Goal: Task Accomplishment & Management: Manage account settings

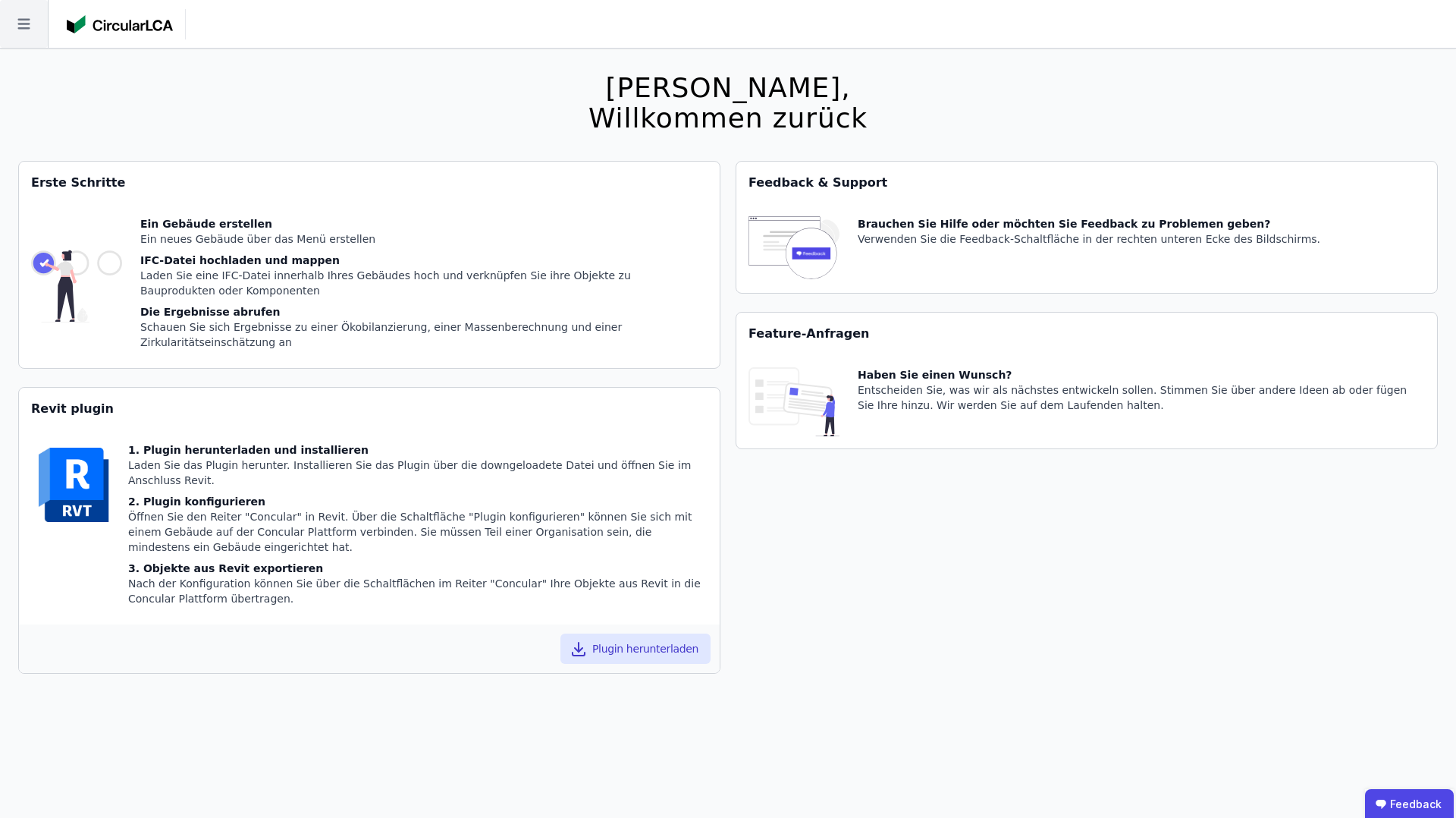
click at [26, 38] on icon at bounding box center [24, 24] width 48 height 48
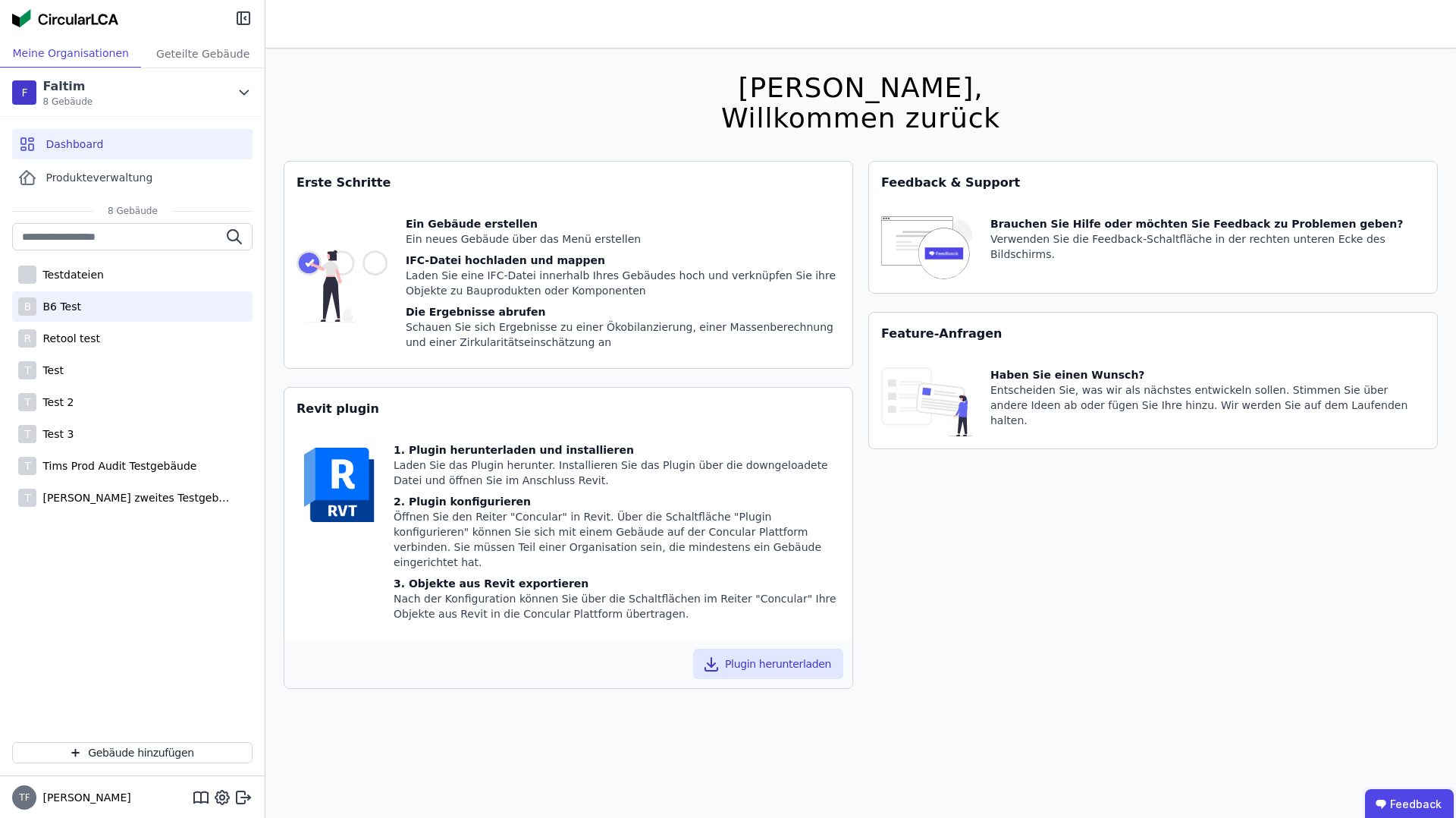
click at [91, 309] on div "B B6 Test" at bounding box center [132, 306] width 241 height 30
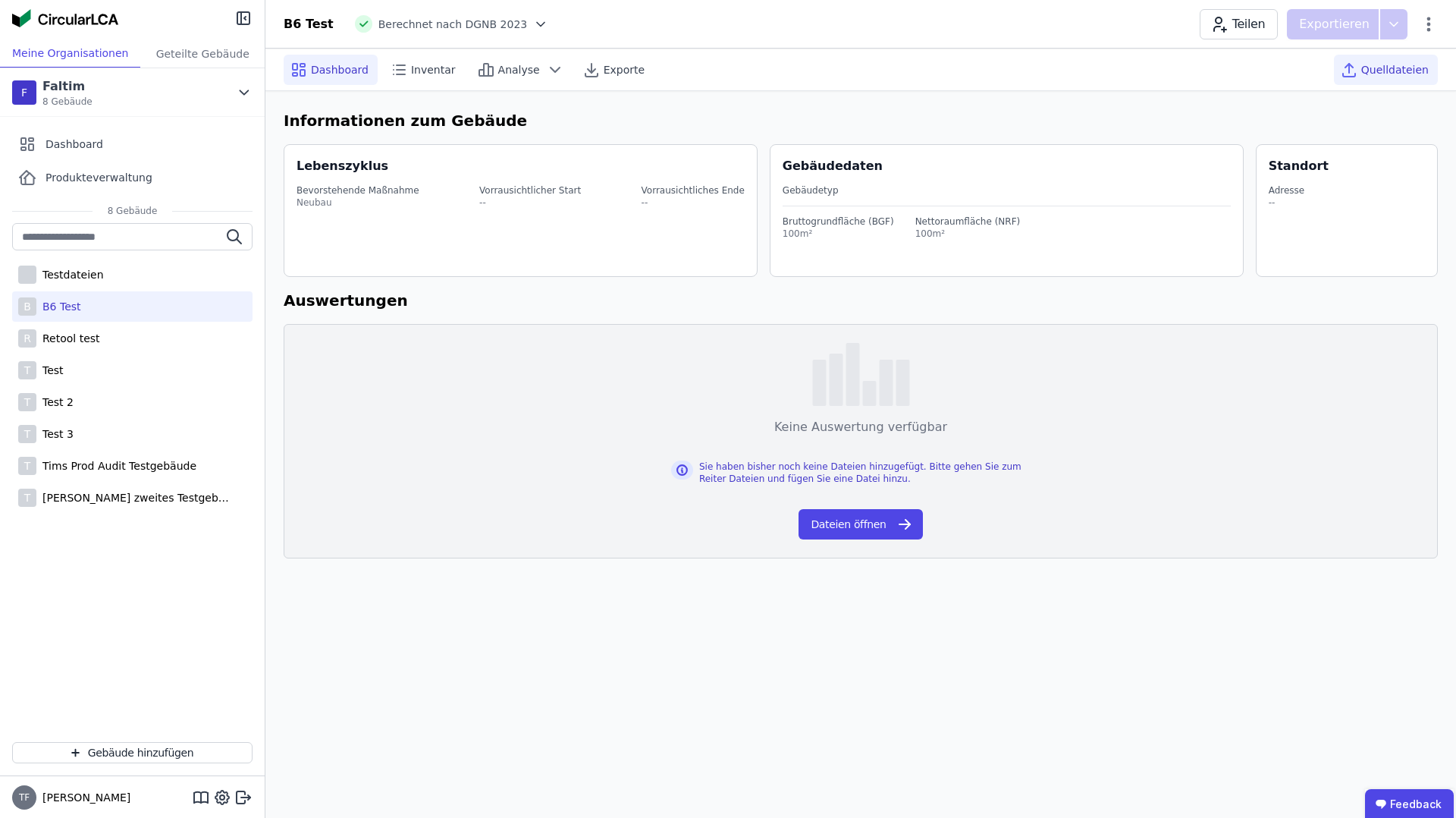
click at [1380, 62] on span "Quelldateien" at bounding box center [1394, 70] width 67 height 16
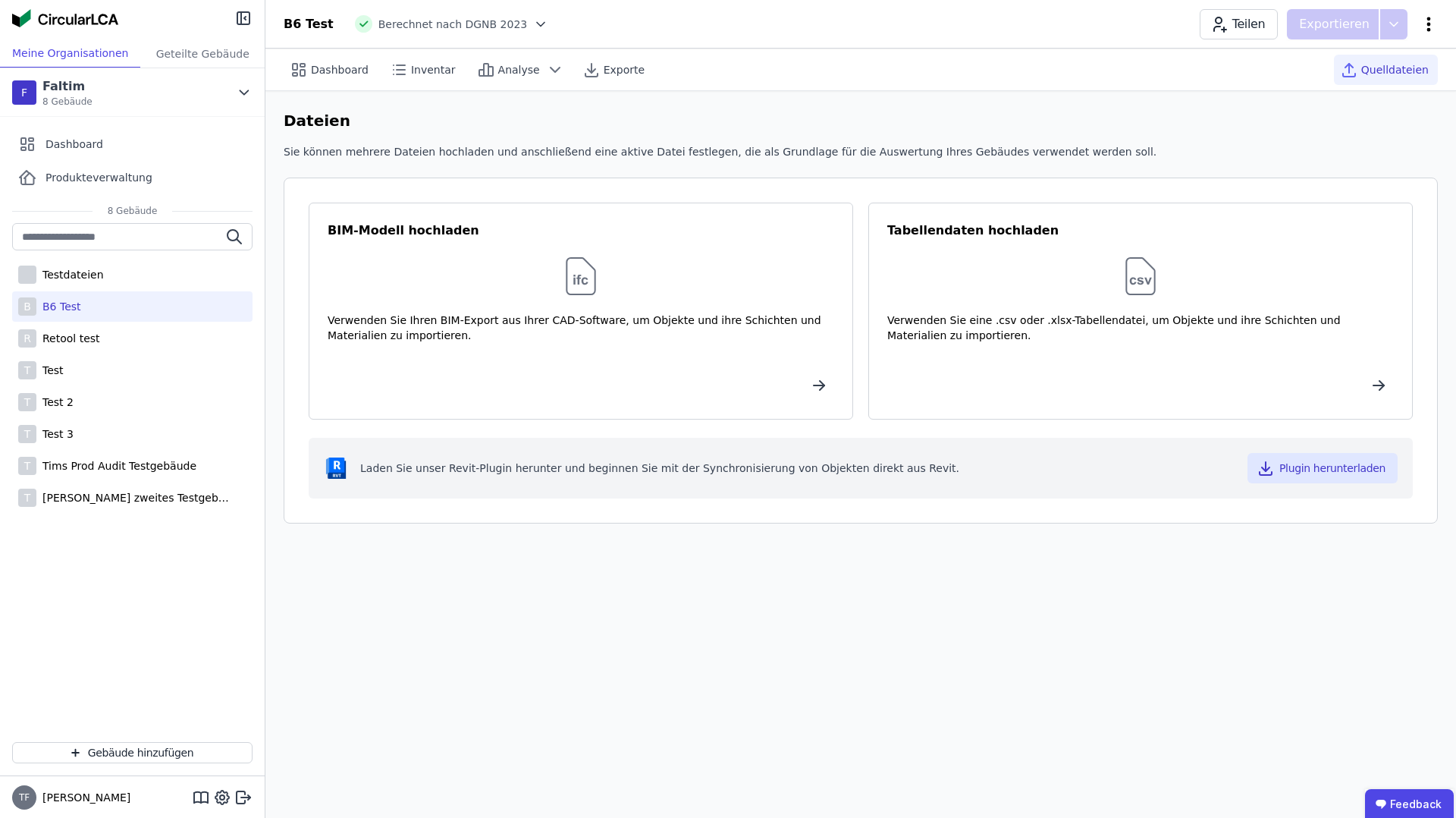
click at [1432, 29] on icon at bounding box center [1428, 25] width 18 height 18
click at [1336, 150] on span "Emissionen aus Betrieb" at bounding box center [1363, 165] width 122 height 30
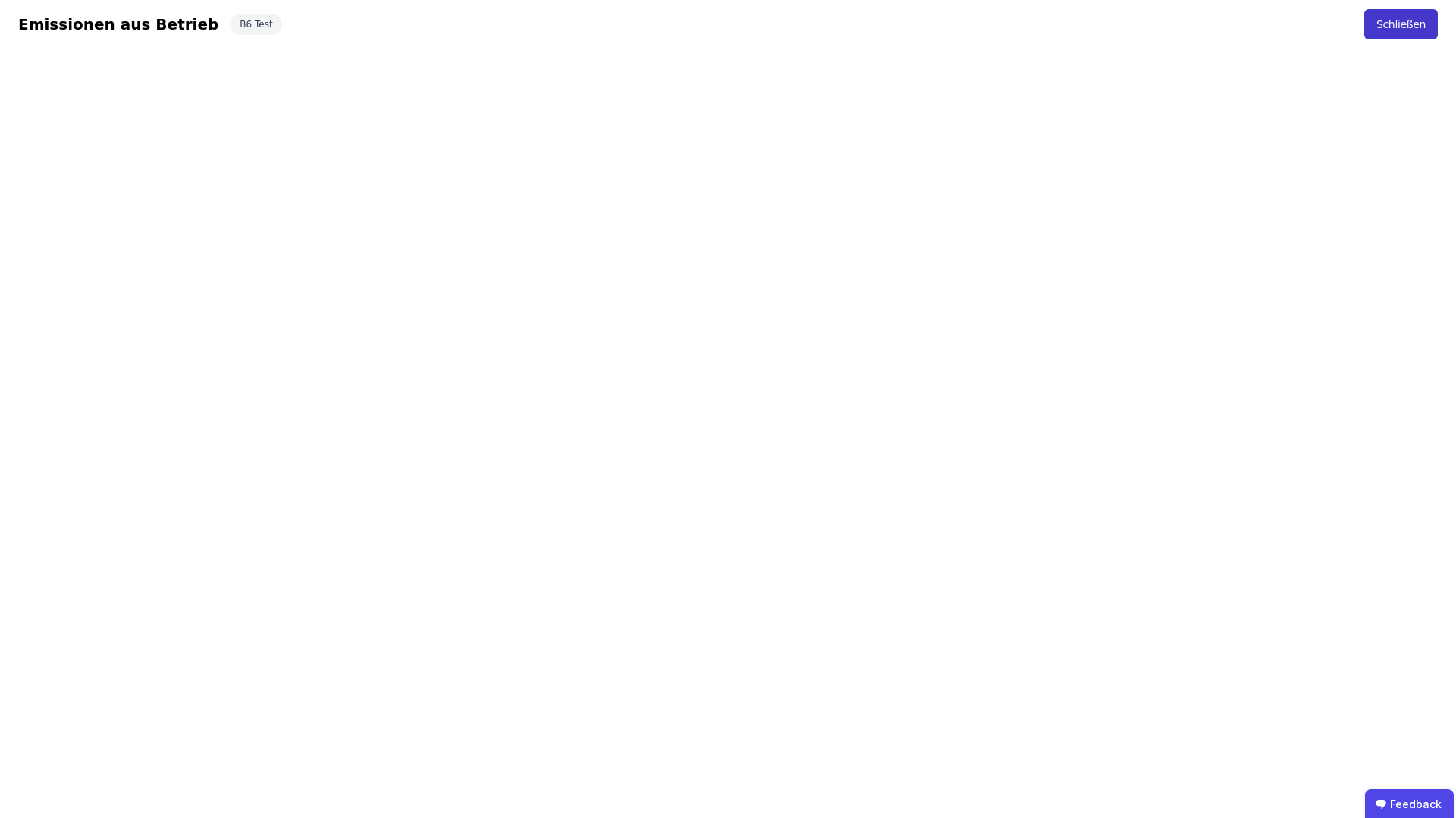
click at [1393, 27] on button "Schließen" at bounding box center [1401, 24] width 73 height 30
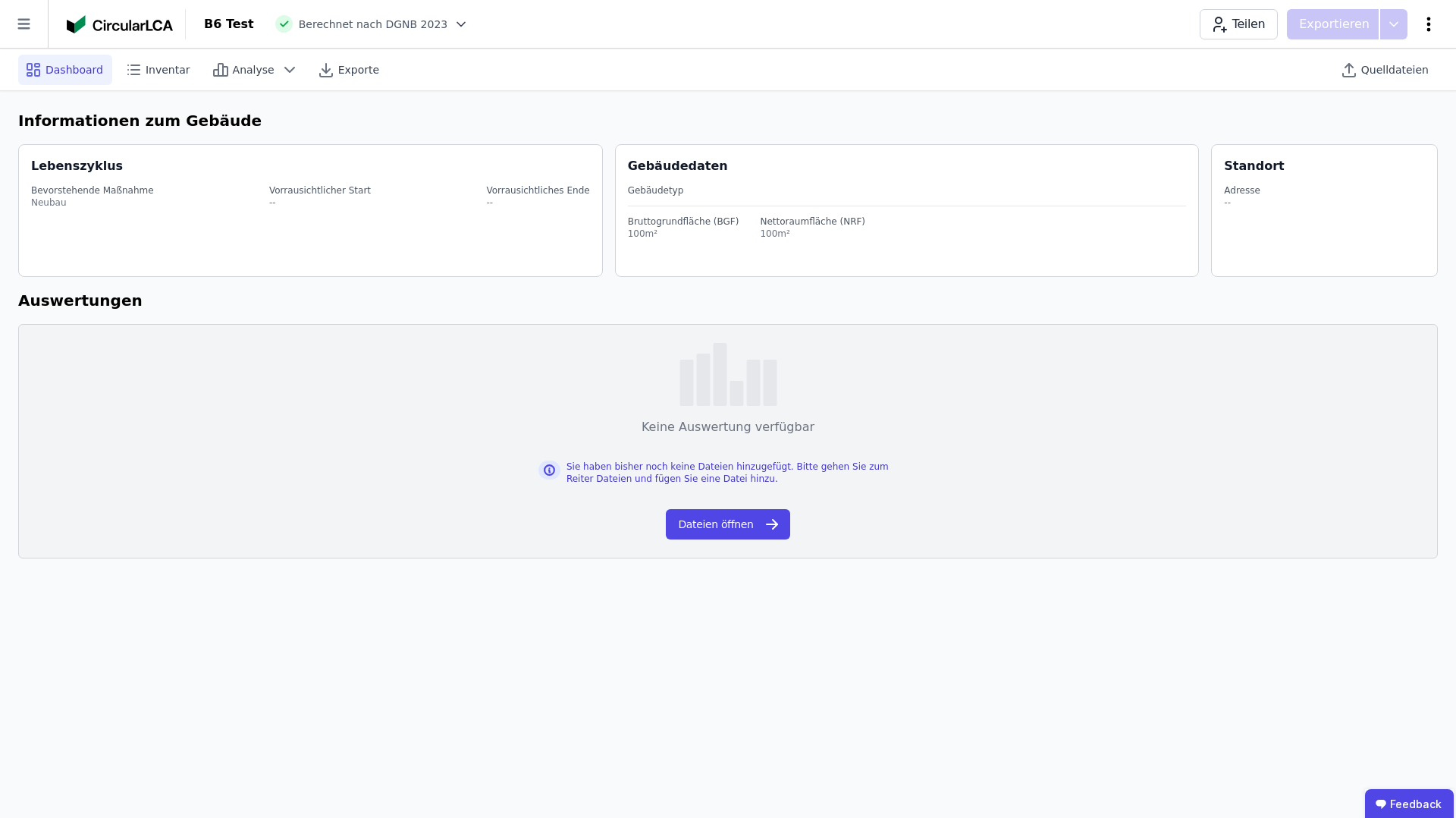
click at [1429, 24] on icon at bounding box center [1429, 24] width 4 height 15
click at [1405, 56] on div "Gebäude bearbeiten" at bounding box center [1363, 60] width 146 height 28
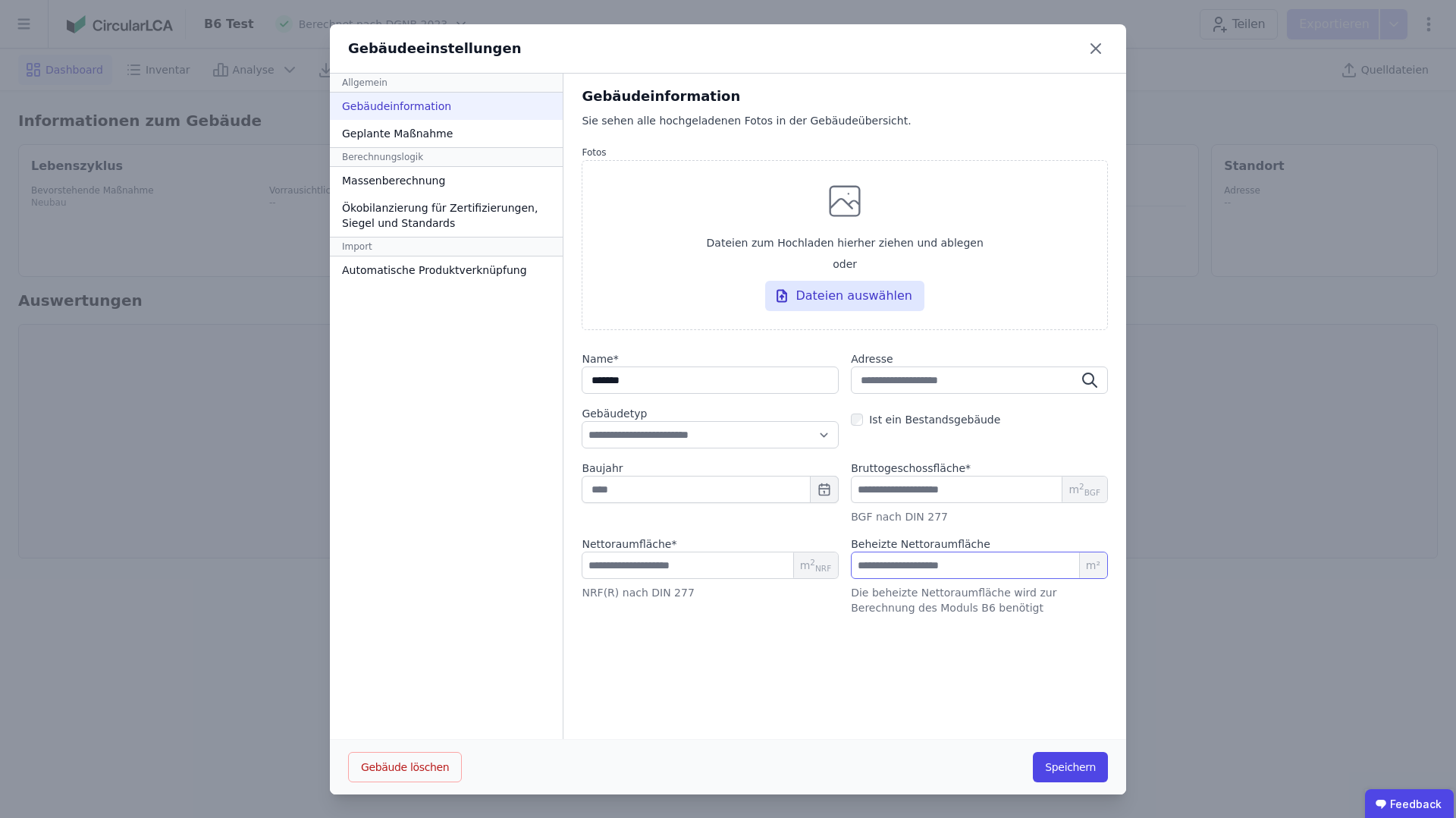
click at [986, 570] on input "number" at bounding box center [979, 565] width 257 height 28
type input "**"
click at [1079, 775] on button "Speichern" at bounding box center [1070, 767] width 75 height 30
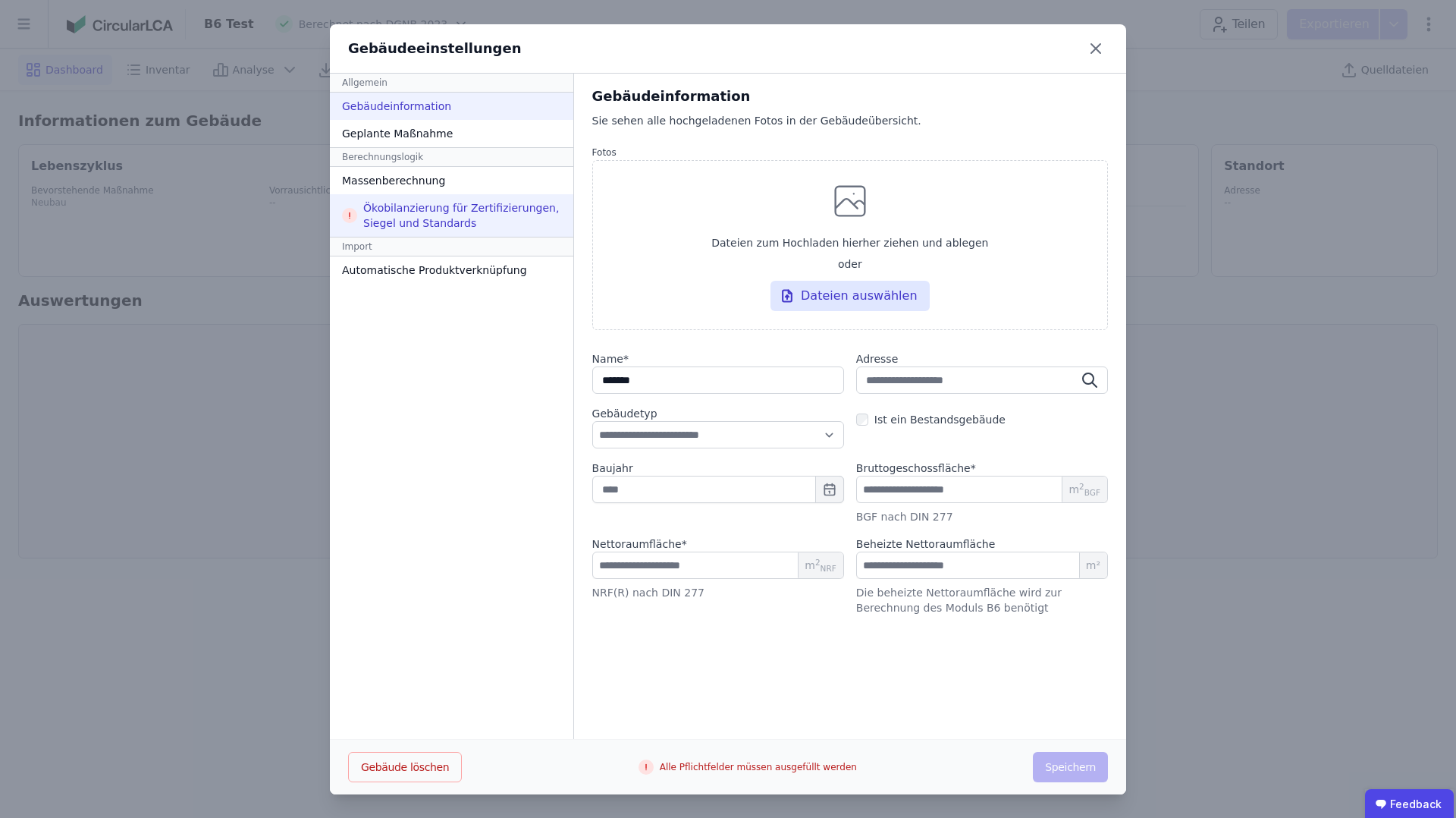
click at [405, 224] on div "Ökobilanzierung für Zertifizierungen, Siegel und Standards" at bounding box center [451, 215] width 243 height 42
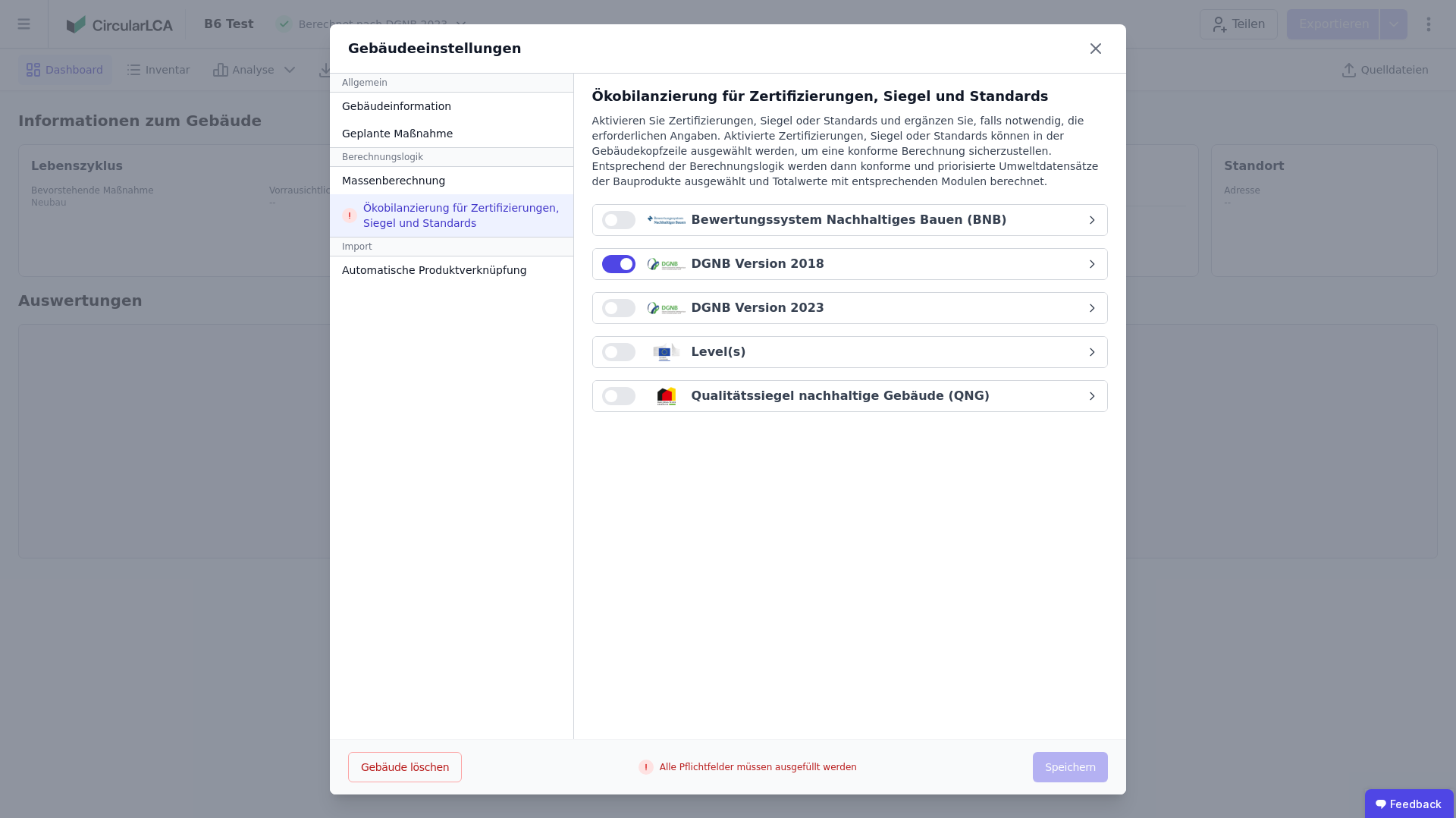
click at [793, 272] on div "DGNB Version 2018" at bounding box center [758, 264] width 132 height 18
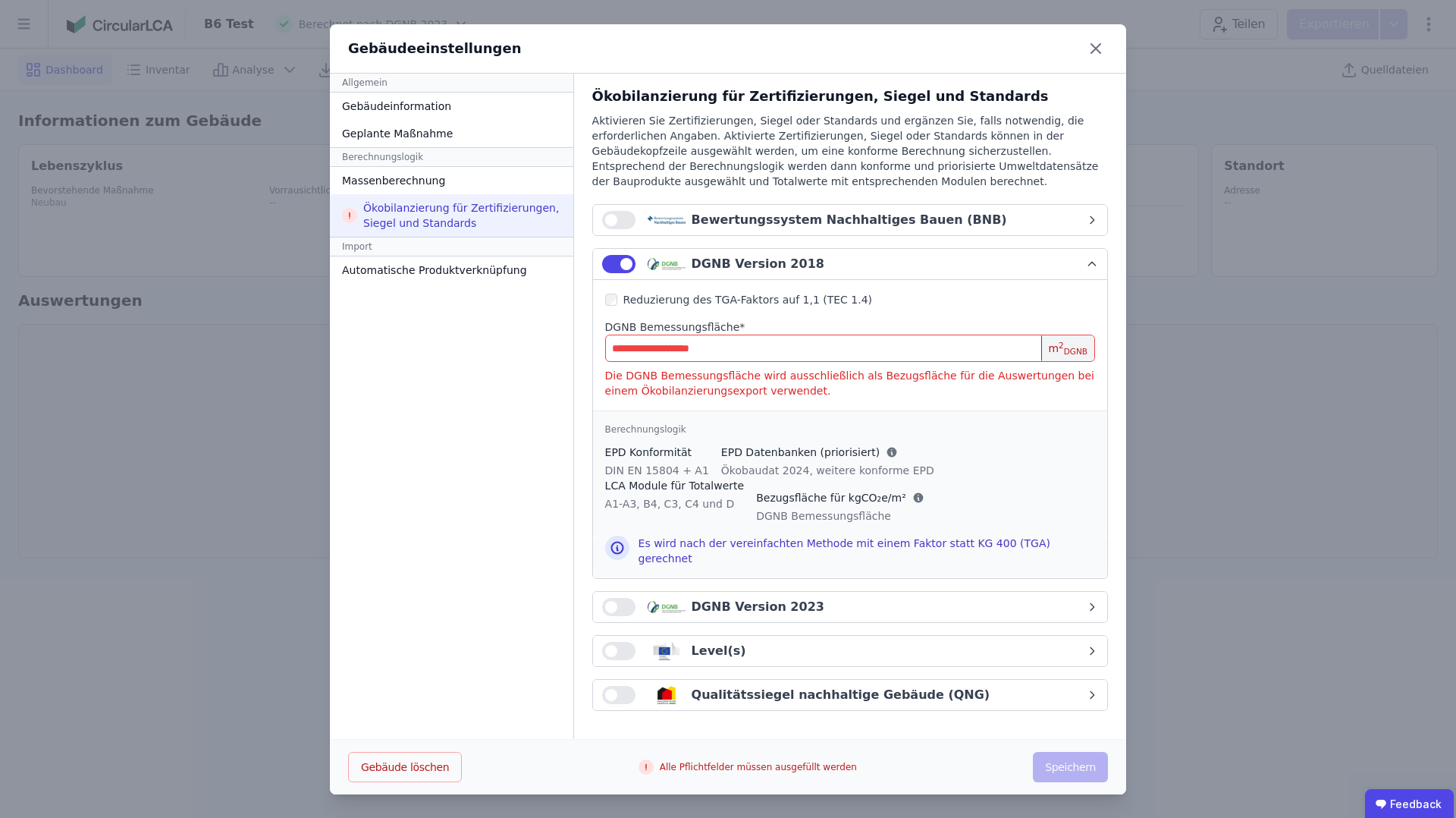
click at [756, 346] on input "number" at bounding box center [850, 348] width 490 height 28
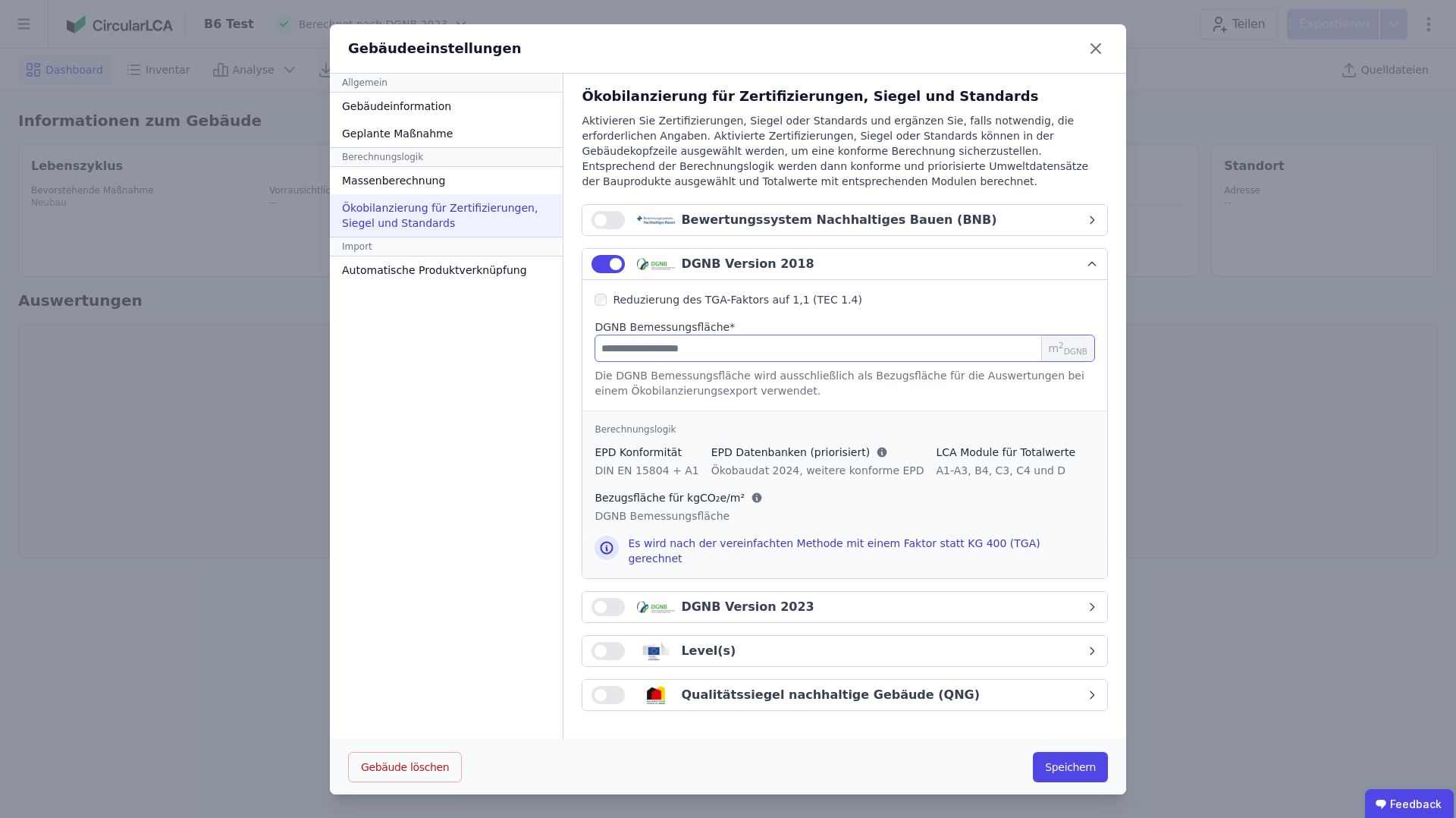
type input "***"
click at [610, 263] on span "button" at bounding box center [615, 264] width 12 height 12
click at [1065, 758] on button "Speichern" at bounding box center [1070, 767] width 75 height 30
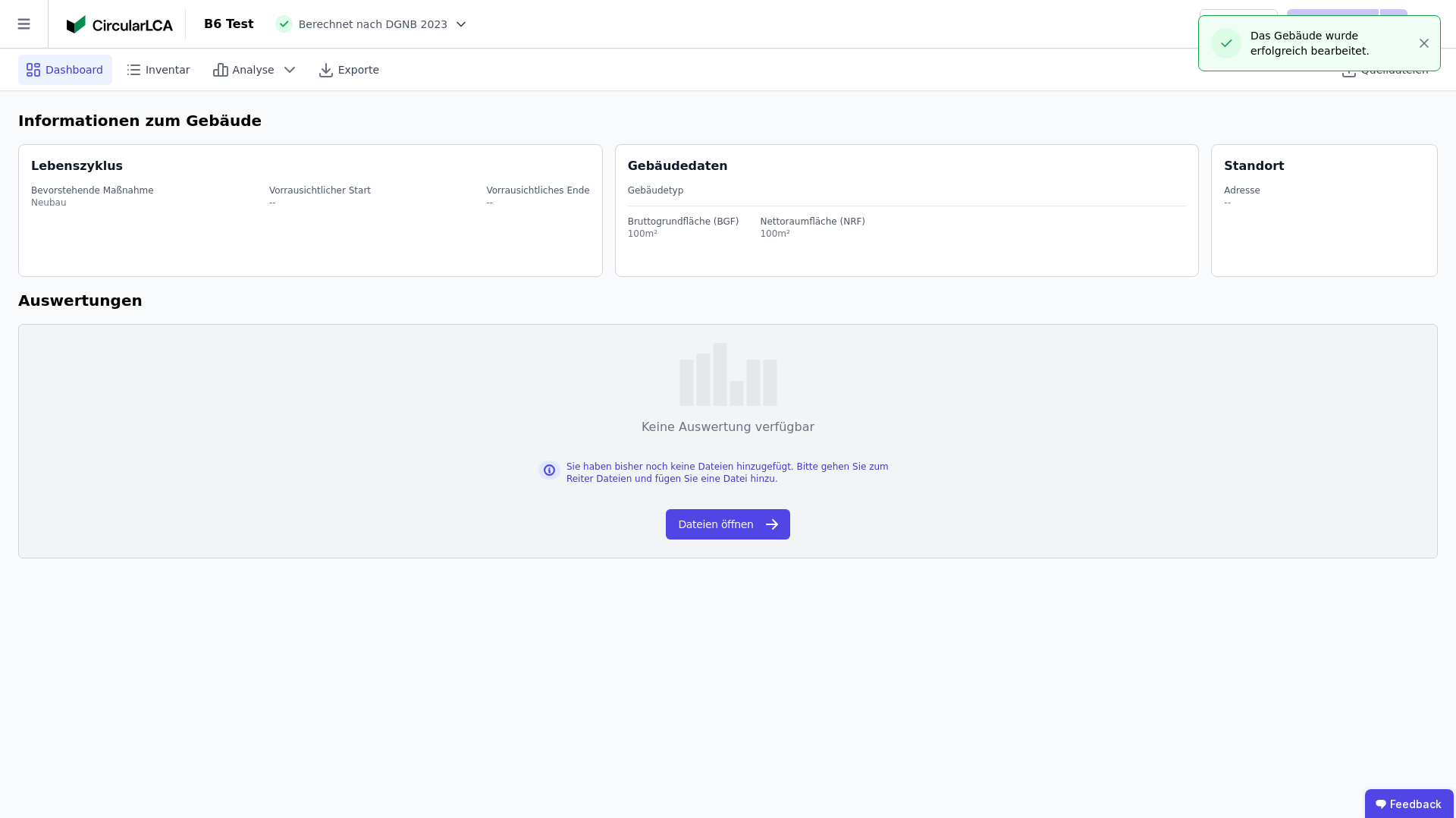
click at [454, 27] on icon at bounding box center [461, 24] width 16 height 16
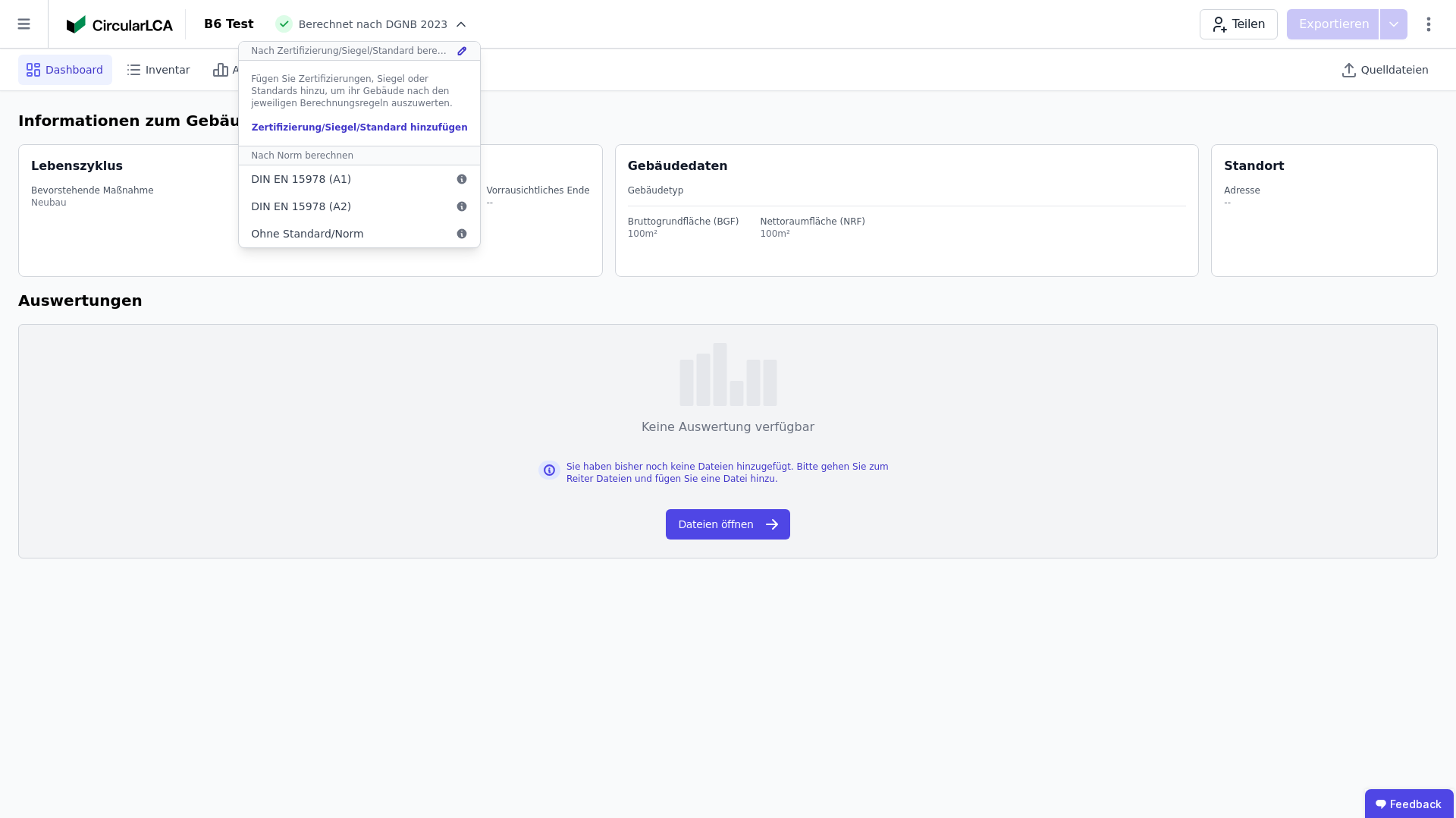
click at [454, 25] on icon at bounding box center [461, 24] width 16 height 16
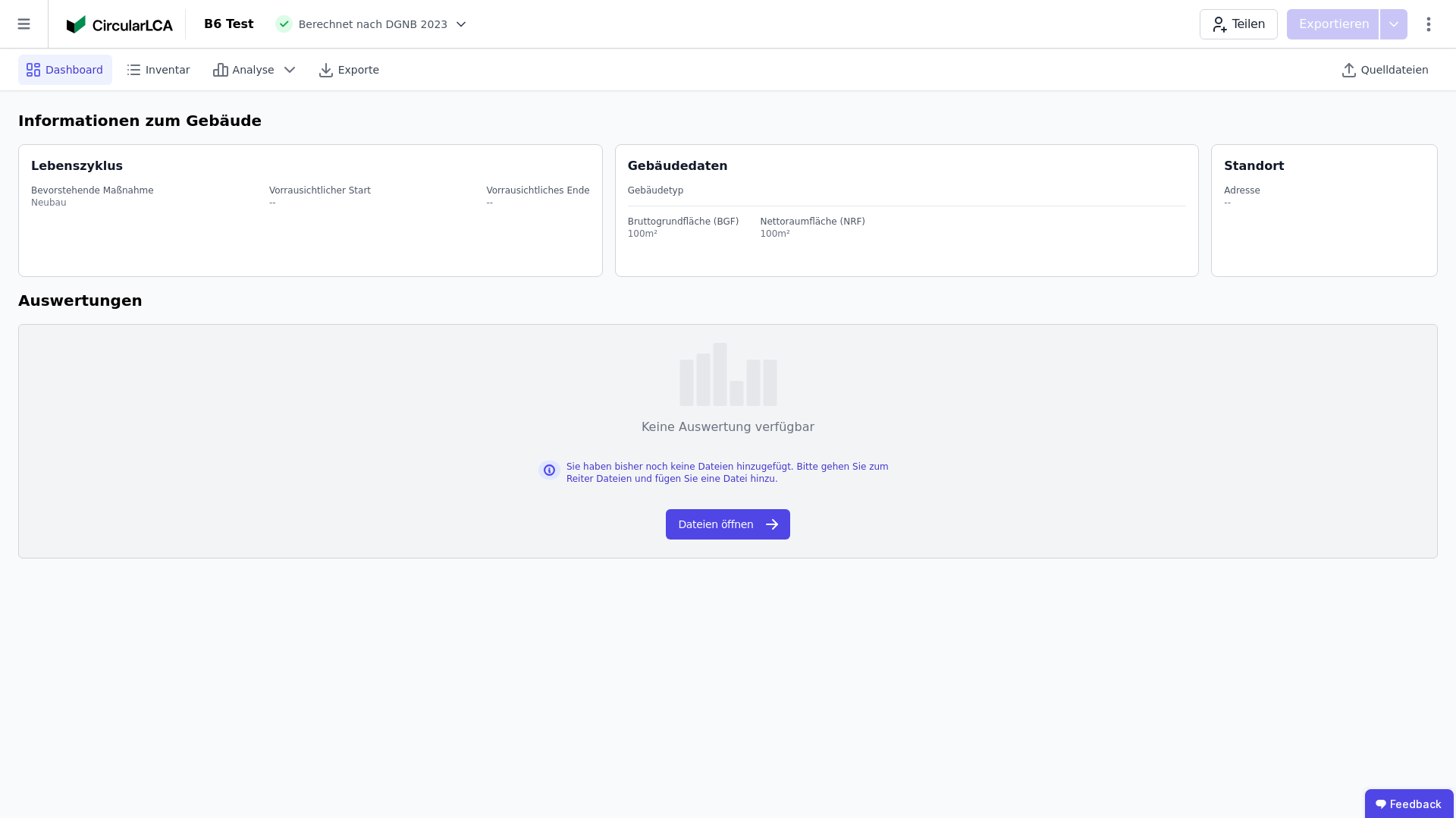
click at [454, 25] on icon at bounding box center [461, 24] width 16 height 16
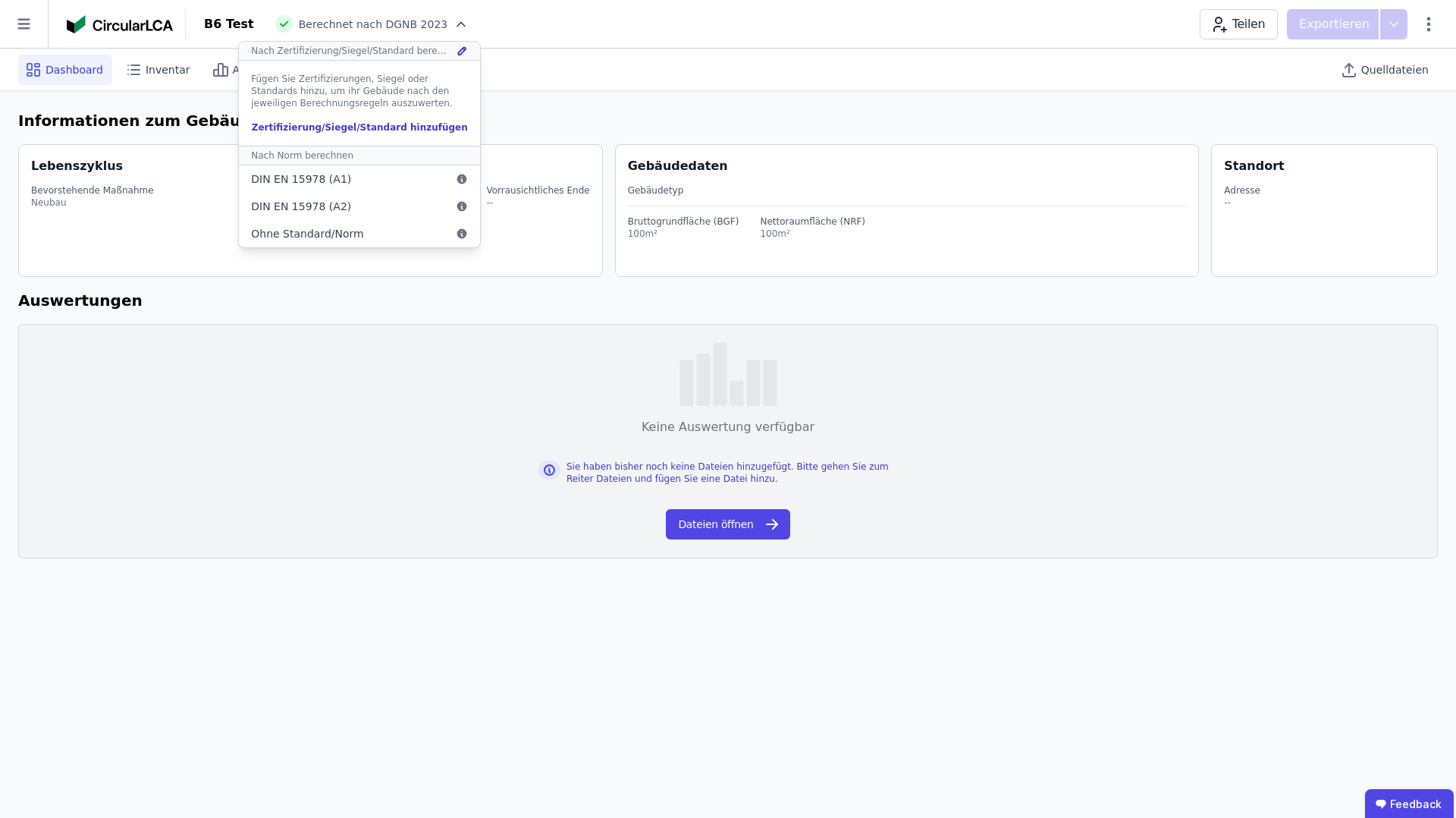
click at [849, 28] on div "B6 Test Berechnet nach DGNB 2023 Nach Zertifizierung/Siegel/Standard berechnen …" at bounding box center [820, 24] width 1270 height 30
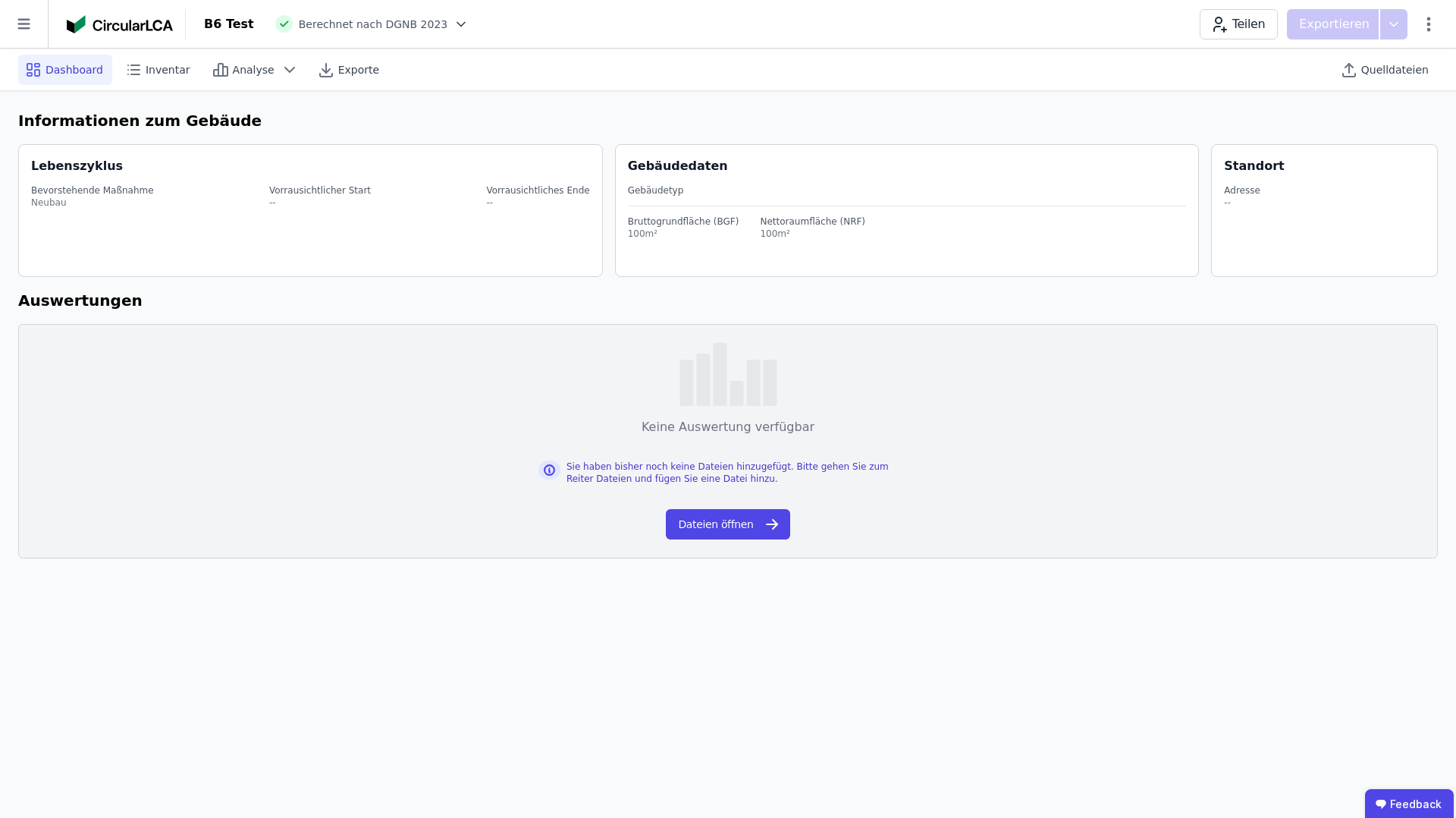
click at [1423, 32] on div "Teilen Exportieren" at bounding box center [1318, 24] width 238 height 30
click at [1425, 31] on icon at bounding box center [1428, 25] width 18 height 18
click at [1359, 150] on span "Emissionen aus Betrieb" at bounding box center [1363, 165] width 122 height 30
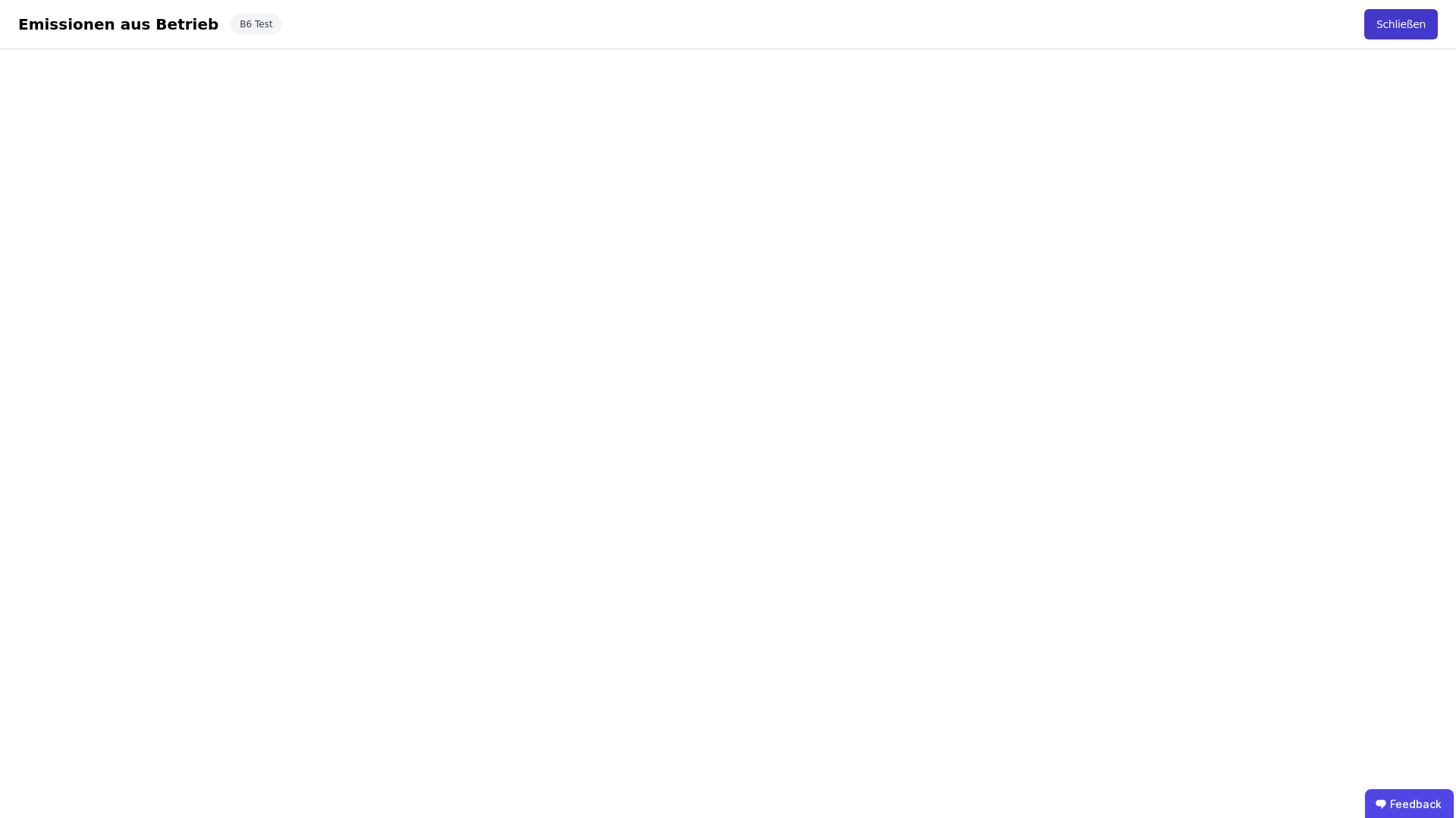
click at [1418, 26] on button "Schließen" at bounding box center [1401, 24] width 73 height 30
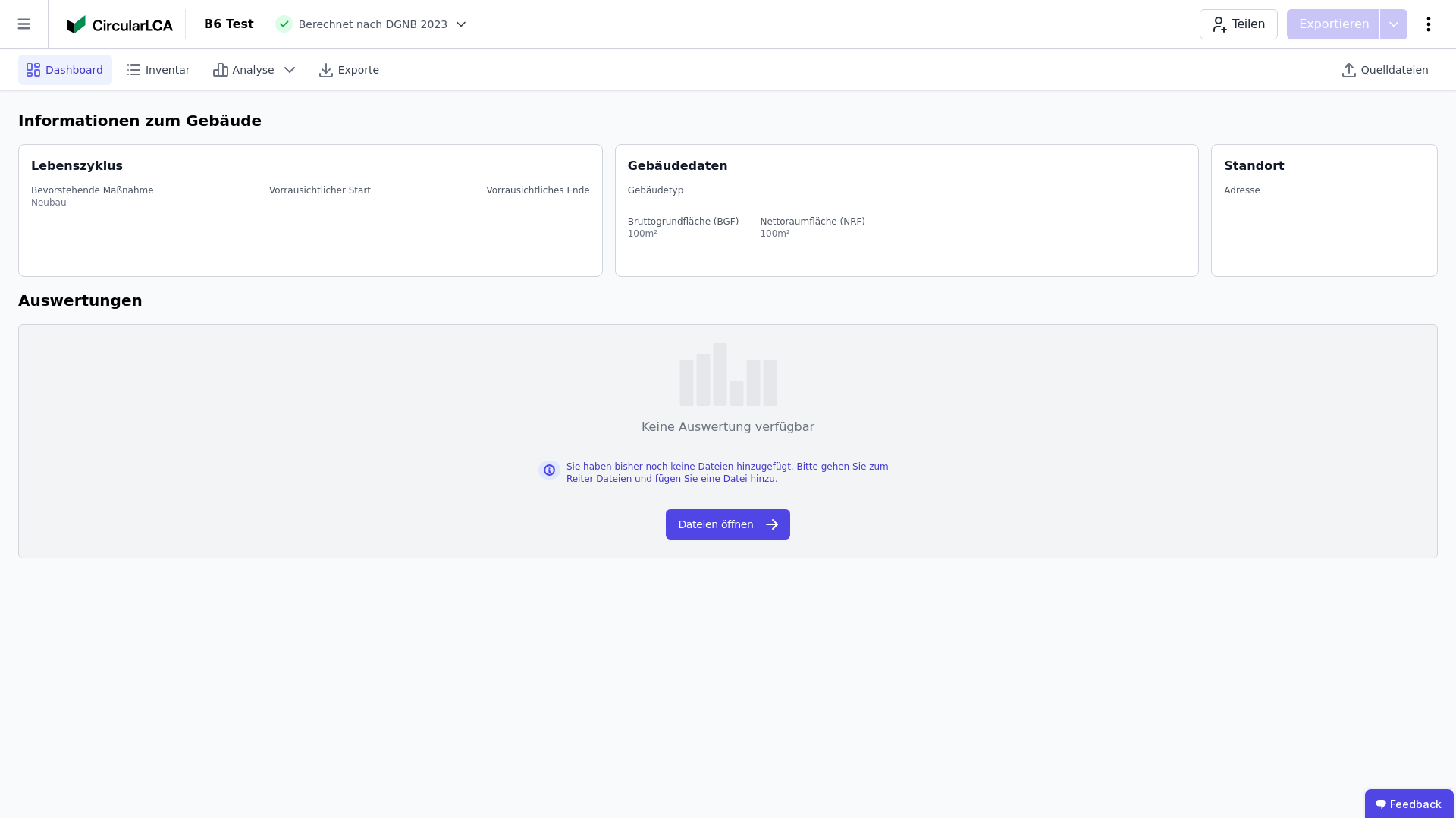
click at [1428, 28] on icon at bounding box center [1429, 24] width 4 height 15
click at [1388, 62] on span "Gebäude bearbeiten" at bounding box center [1357, 60] width 109 height 16
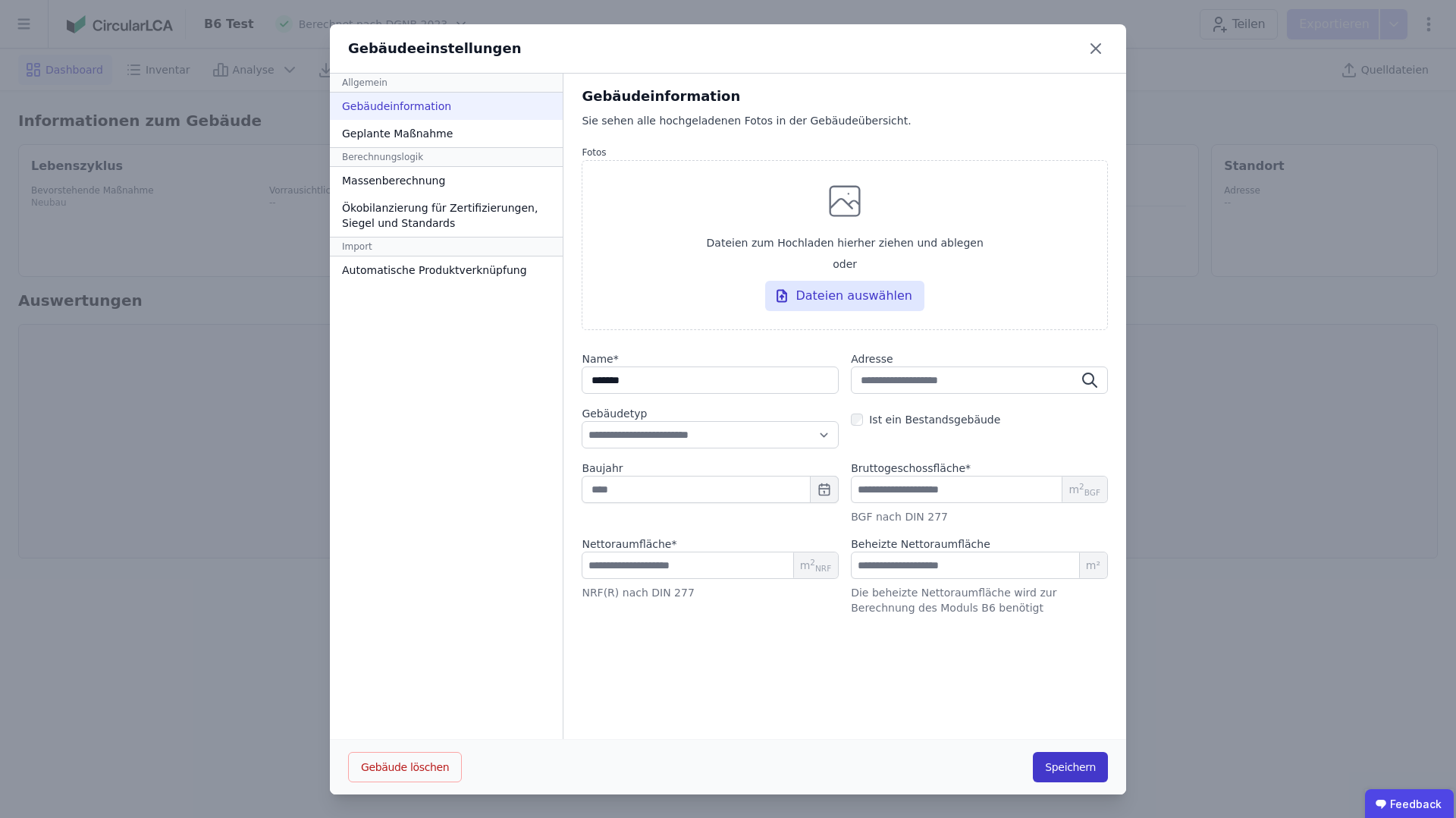
click at [1062, 763] on button "Speichern" at bounding box center [1070, 767] width 75 height 30
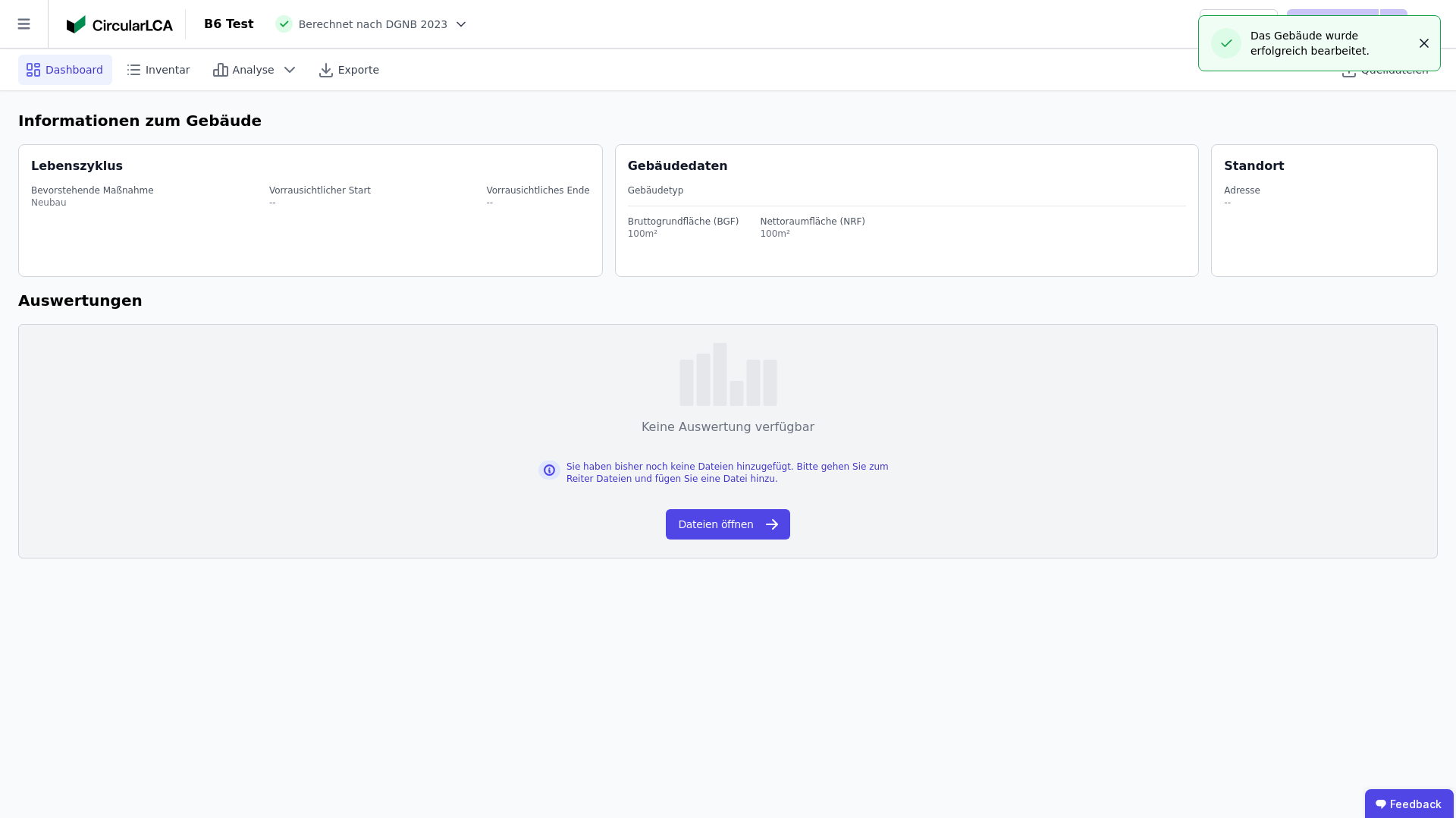
click at [1428, 41] on icon "button" at bounding box center [1424, 43] width 16 height 16
click at [1428, 33] on div "Teilen Exportieren" at bounding box center [1318, 24] width 238 height 30
click at [1429, 23] on icon at bounding box center [1429, 24] width 4 height 15
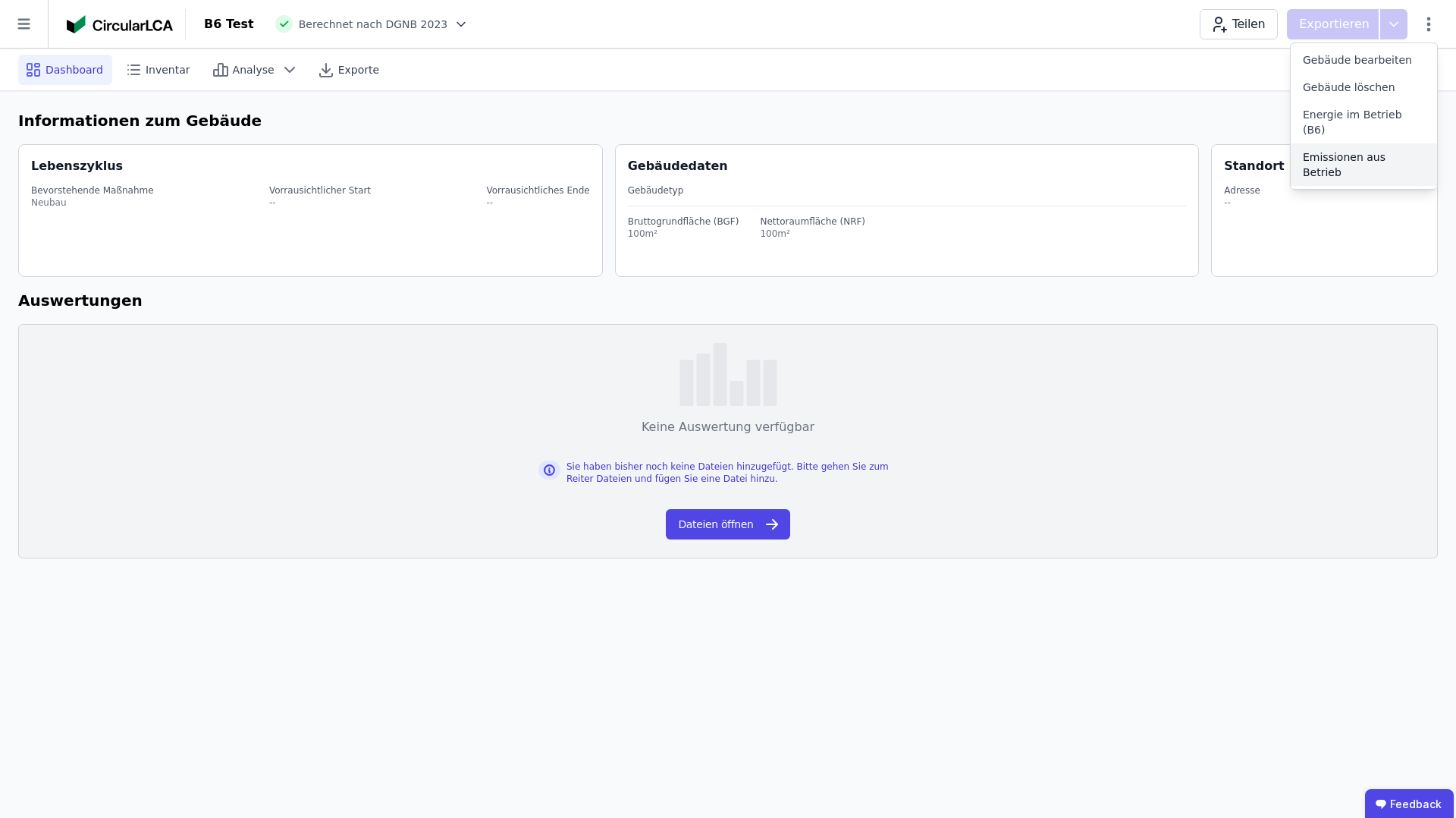
click at [1355, 150] on span "Emissionen aus Betrieb" at bounding box center [1363, 165] width 122 height 30
